Goal: Check status

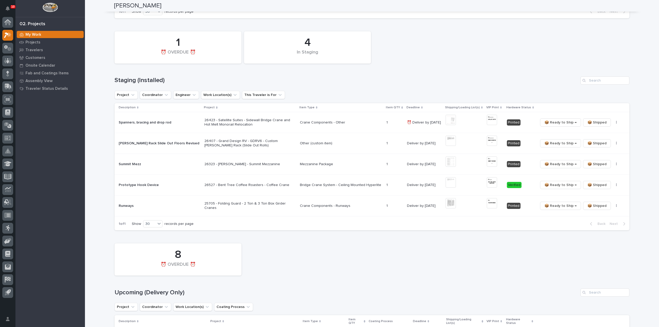
click at [394, 60] on div "4 In Staging 1 ⏰ OVERDUE ⏰" at bounding box center [372, 47] width 520 height 37
